Goal: Information Seeking & Learning: Compare options

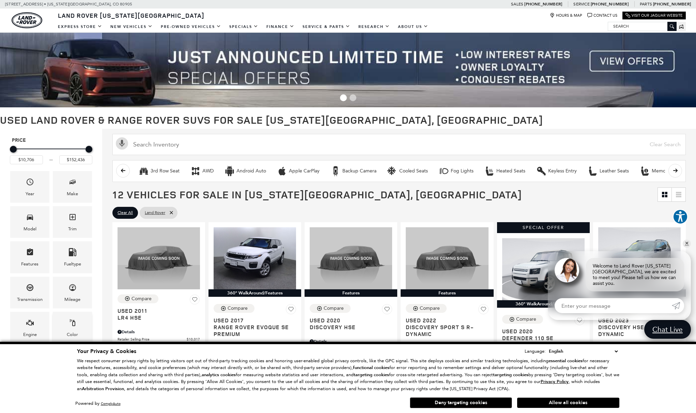
click at [72, 319] on icon "Color" at bounding box center [72, 322] width 8 height 8
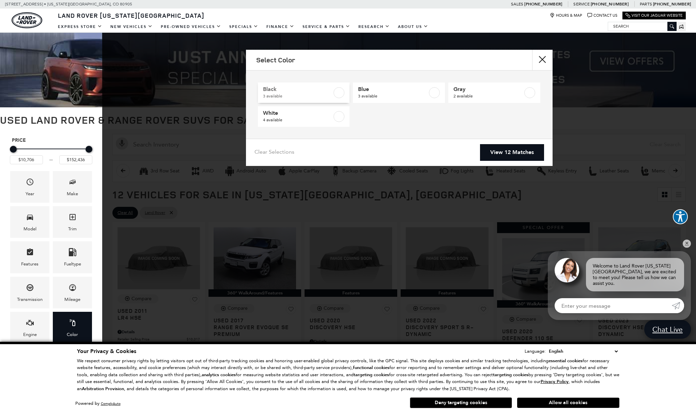
click at [338, 90] on label at bounding box center [338, 92] width 11 height 11
checkbox input "true"
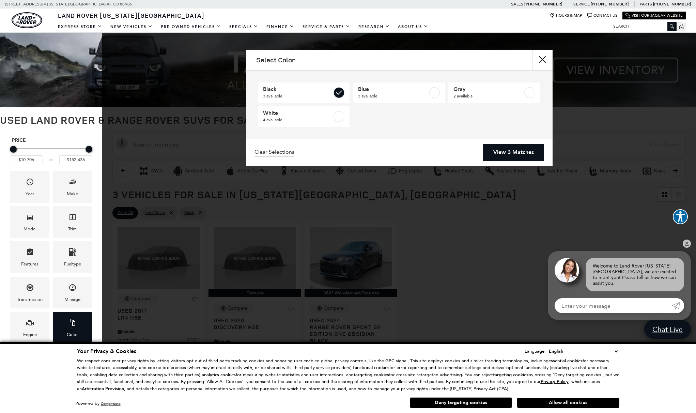
click at [522, 152] on link "View 3 Matches" at bounding box center [513, 152] width 61 height 17
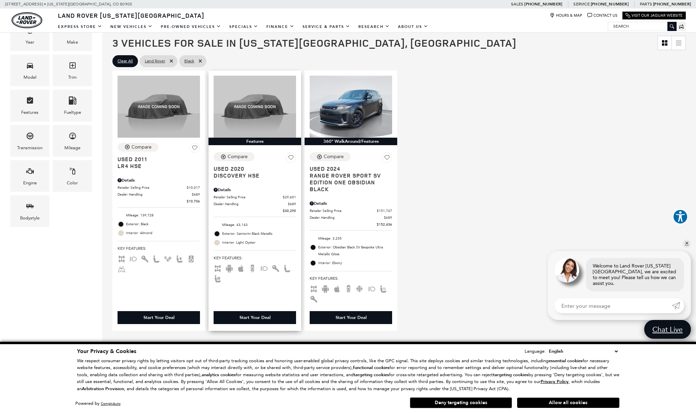
scroll to position [167, 0]
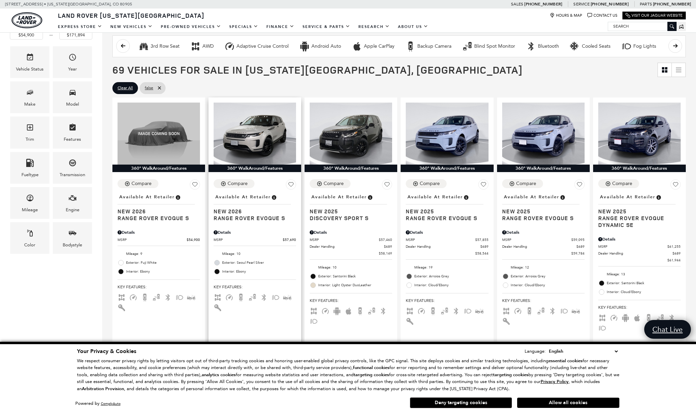
scroll to position [122, 0]
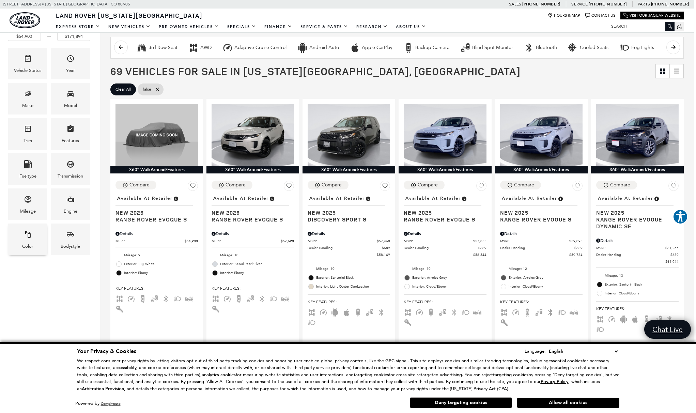
click at [31, 237] on span "Color" at bounding box center [28, 235] width 8 height 14
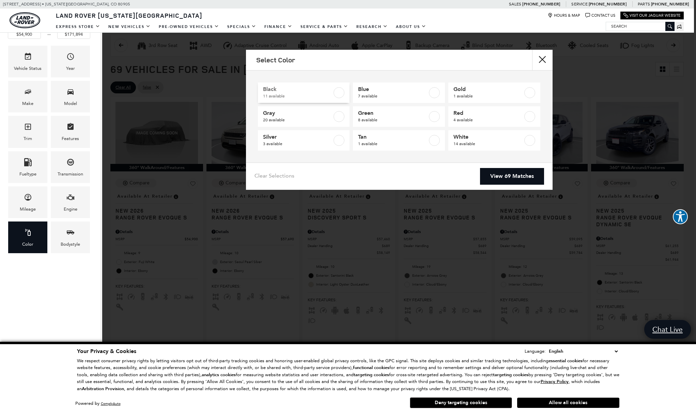
click at [344, 88] on div at bounding box center [338, 92] width 11 height 11
type input "$58,149"
type input "$148,214"
checkbox input "true"
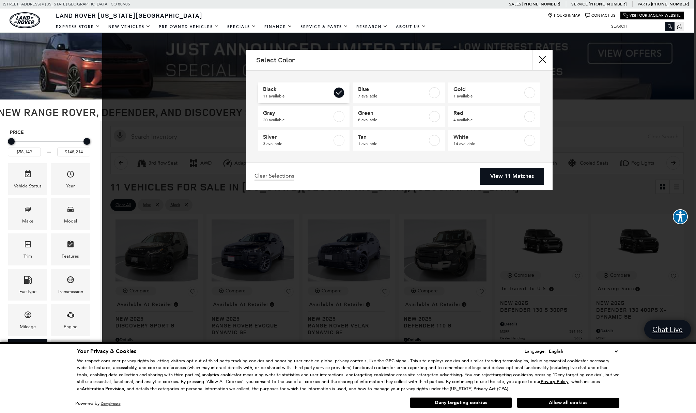
scroll to position [0, 2]
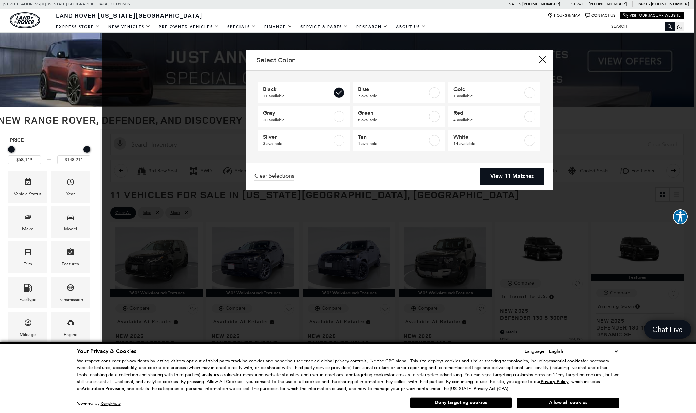
click at [519, 175] on link "View 11 Matches" at bounding box center [512, 176] width 64 height 17
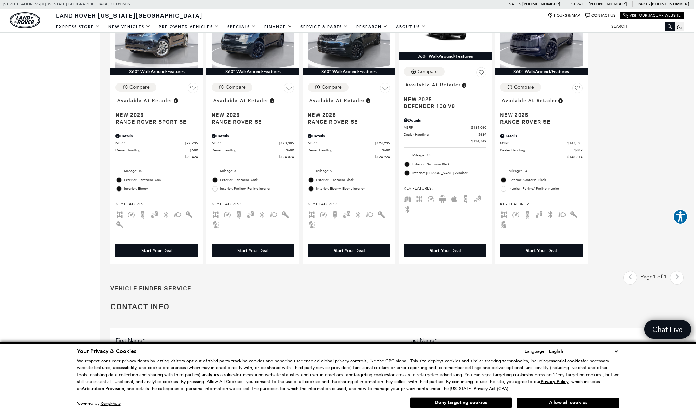
scroll to position [484, 2]
